Goal: Task Accomplishment & Management: Use online tool/utility

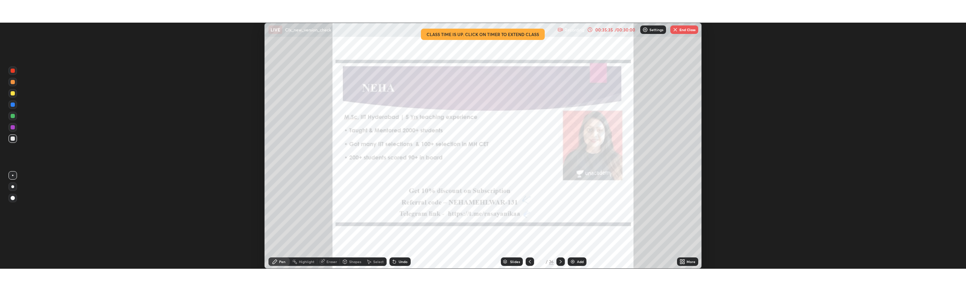
scroll to position [246, 966]
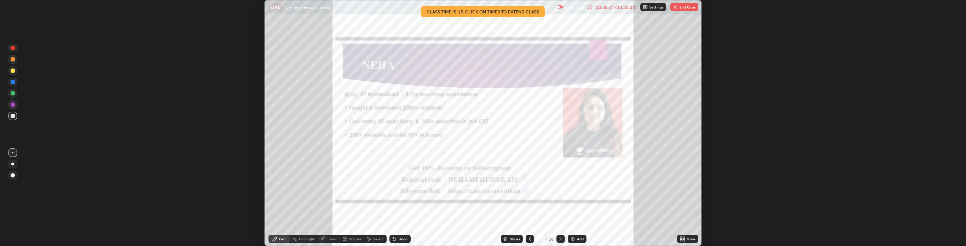
click at [645, 7] on img at bounding box center [646, 7] width 6 height 6
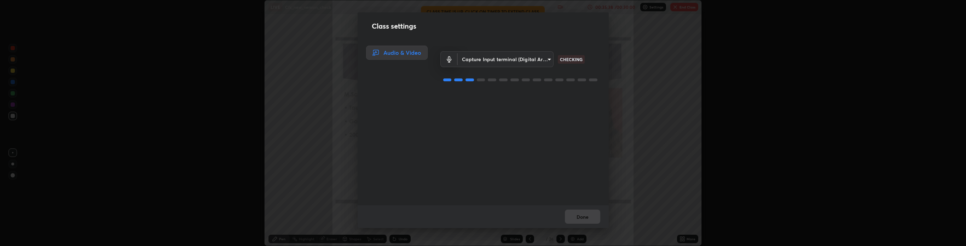
click at [575, 6] on div "Class settings Audio & Video Capture Input terminal (Digital Array MIC) (2207:0…" at bounding box center [483, 123] width 966 height 246
click at [620, 161] on div "Class settings Audio & Video Capture Input terminal (Digital Array MIC) (2207:0…" at bounding box center [483, 123] width 966 height 246
click at [593, 213] on button "Done" at bounding box center [582, 217] width 35 height 14
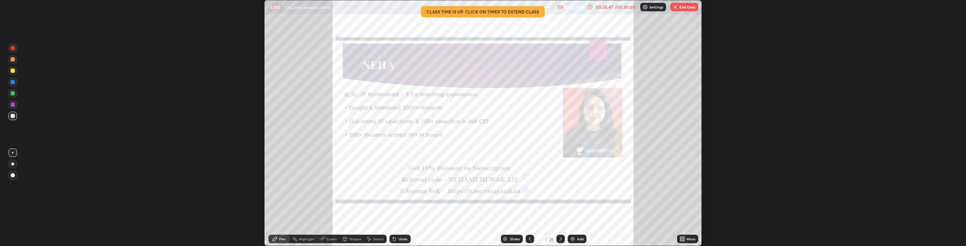
click at [602, 5] on div "00:35:47" at bounding box center [604, 7] width 20 height 4
click at [597, 7] on div "00:35:47" at bounding box center [604, 7] width 20 height 4
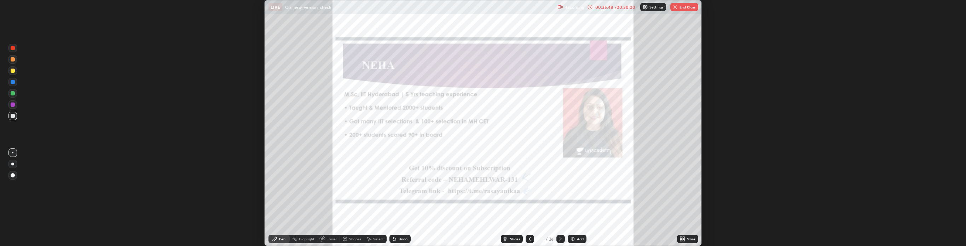
click at [603, 8] on div "00:35:48" at bounding box center [604, 7] width 20 height 4
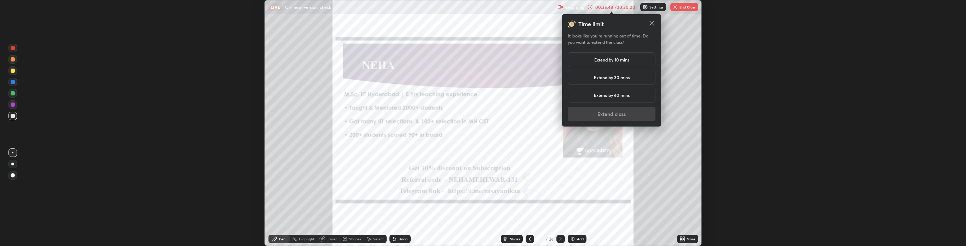
click at [591, 6] on icon at bounding box center [590, 7] width 6 height 6
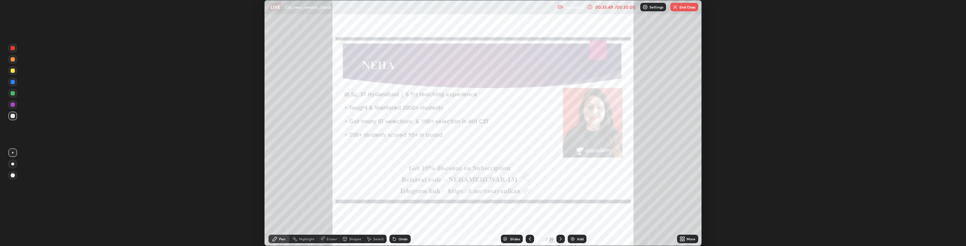
click at [617, 9] on div "00:35:49 / 00:30:00" at bounding box center [611, 7] width 49 height 6
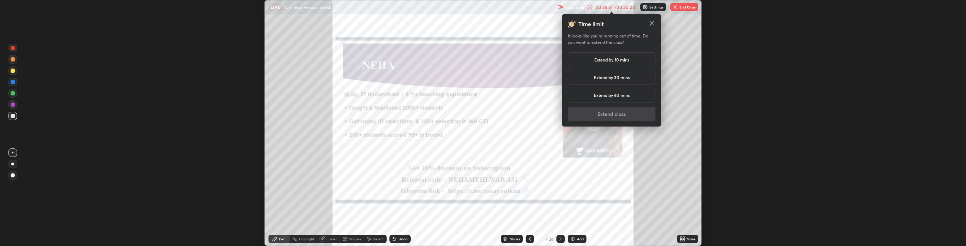
click at [623, 95] on h5 "Extend by 60 mins" at bounding box center [612, 95] width 36 height 6
click at [621, 109] on button "Extend class" at bounding box center [612, 114] width 88 height 14
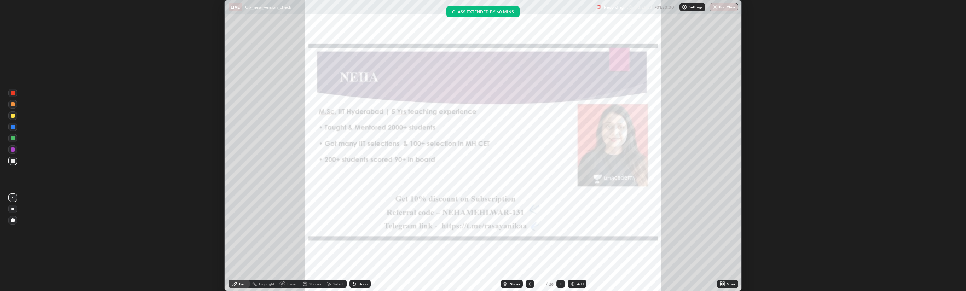
scroll to position [291, 966]
click at [563, 246] on div at bounding box center [561, 284] width 8 height 14
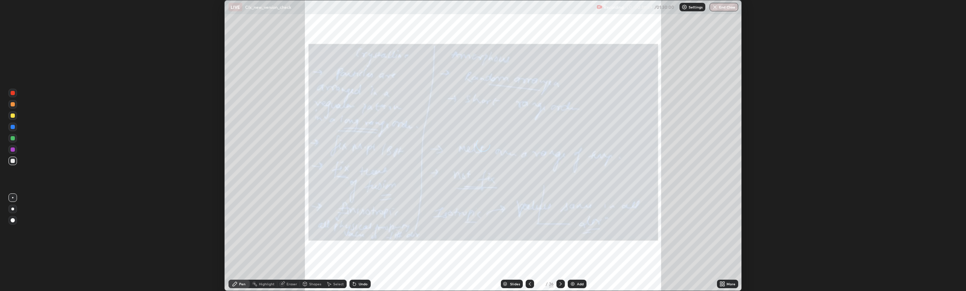
click at [561, 246] on icon at bounding box center [561, 284] width 6 height 6
click at [559, 246] on div at bounding box center [561, 284] width 8 height 14
click at [561, 246] on div at bounding box center [561, 284] width 8 height 8
click at [561, 246] on icon at bounding box center [561, 284] width 6 height 6
click at [561, 246] on icon at bounding box center [561, 284] width 2 height 4
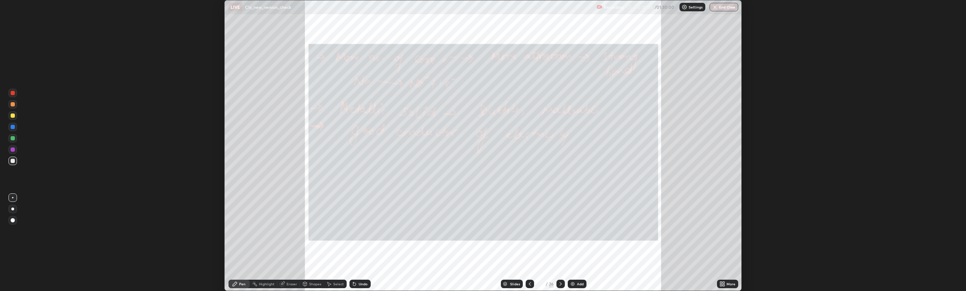
click at [717, 7] on img "button" at bounding box center [715, 7] width 6 height 6
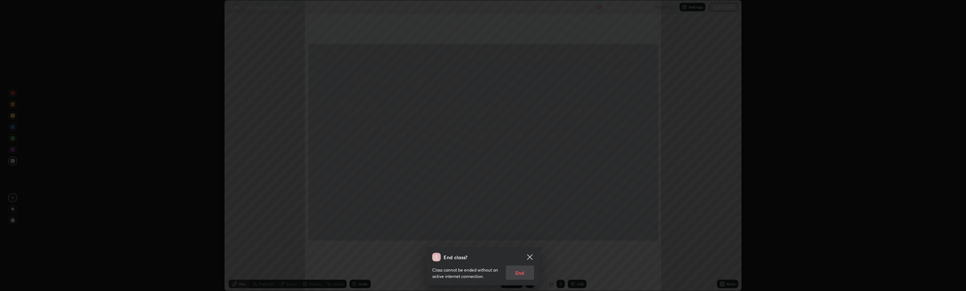
click at [531, 246] on icon at bounding box center [530, 257] width 8 height 8
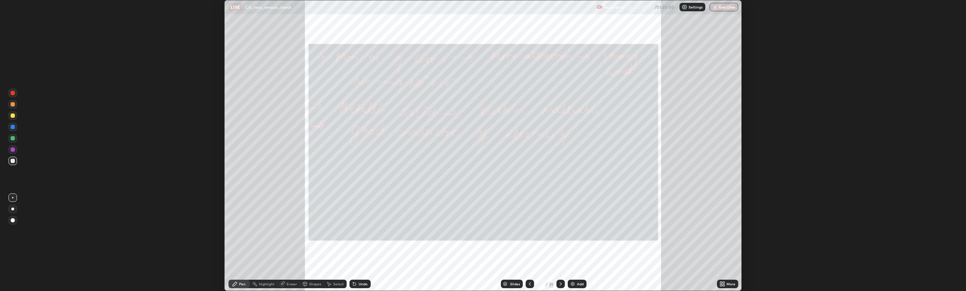
click at [772, 138] on div "Setting up your live class" at bounding box center [483, 145] width 966 height 291
